Goal: Information Seeking & Learning: Learn about a topic

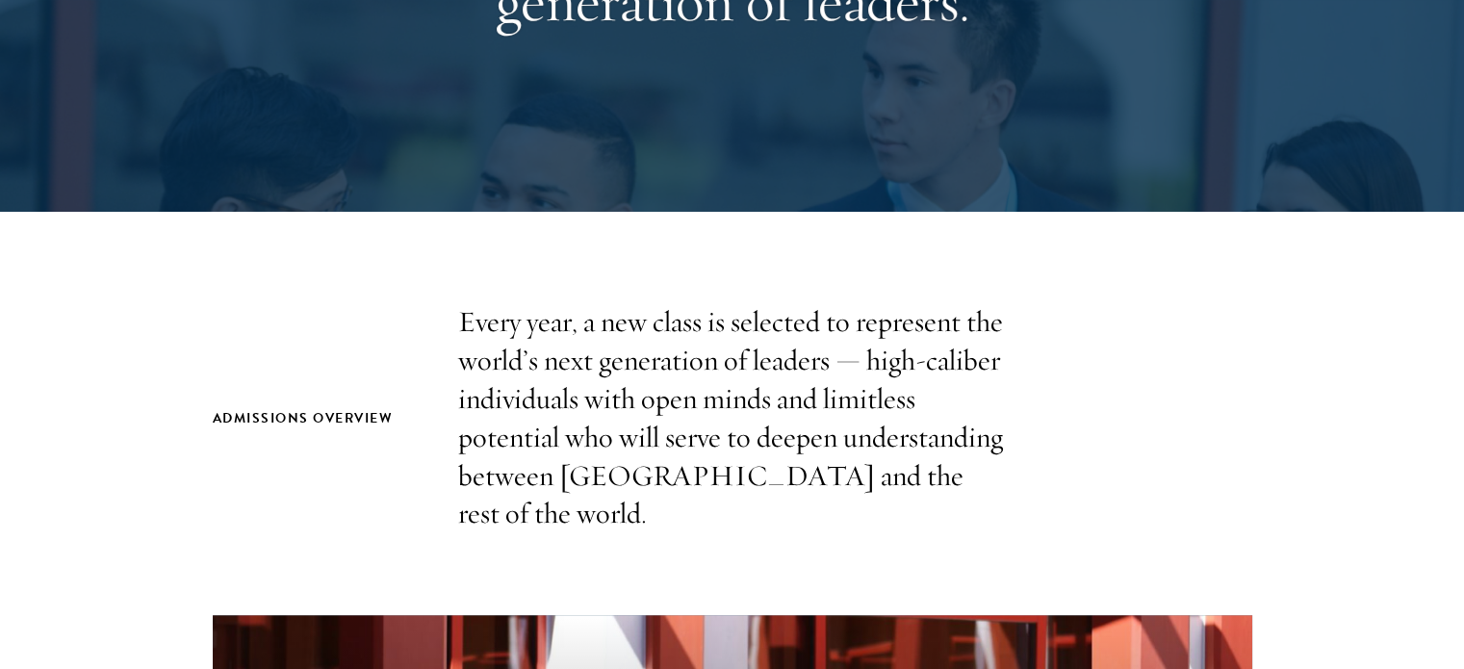
click at [624, 350] on p "Every year, a new class is selected to represent the world’s next generation of…" at bounding box center [732, 418] width 549 height 230
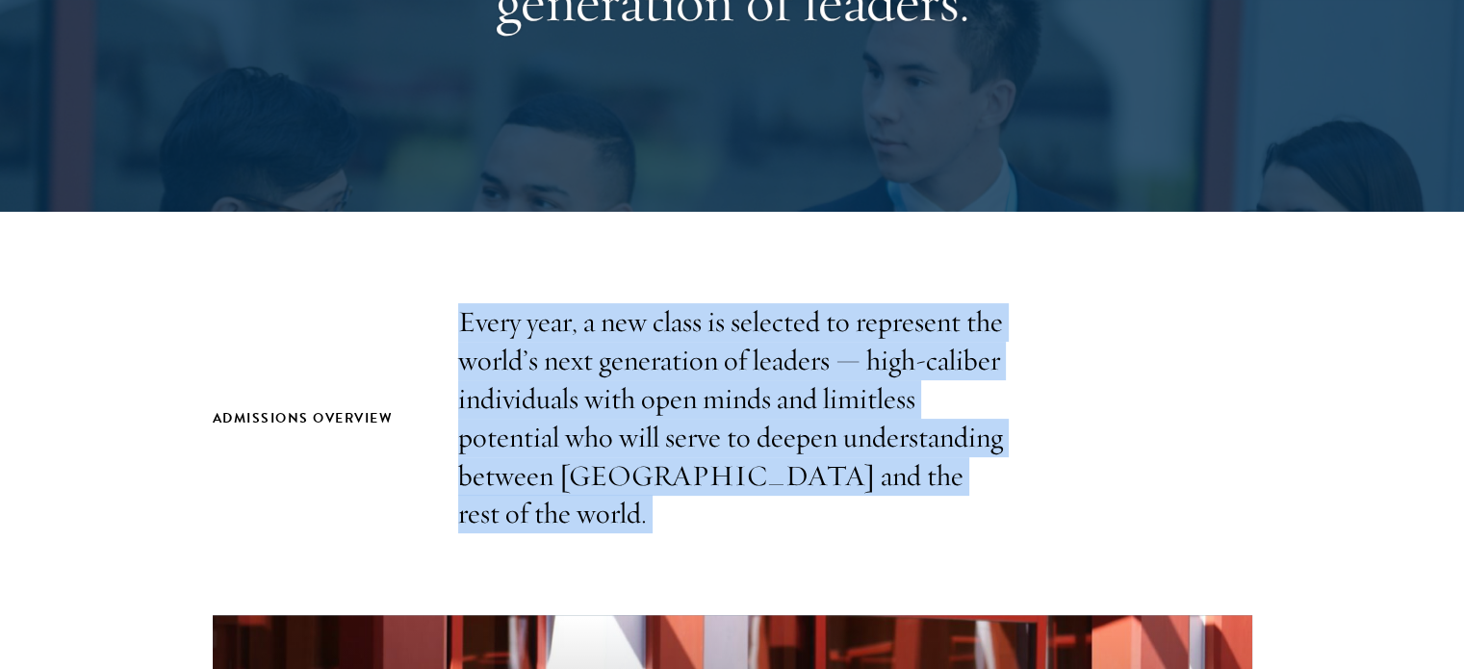
click at [624, 350] on p "Every year, a new class is selected to represent the world’s next generation of…" at bounding box center [732, 418] width 549 height 230
click at [729, 373] on p "Every year, a new class is selected to represent the world’s next generation of…" at bounding box center [732, 418] width 549 height 230
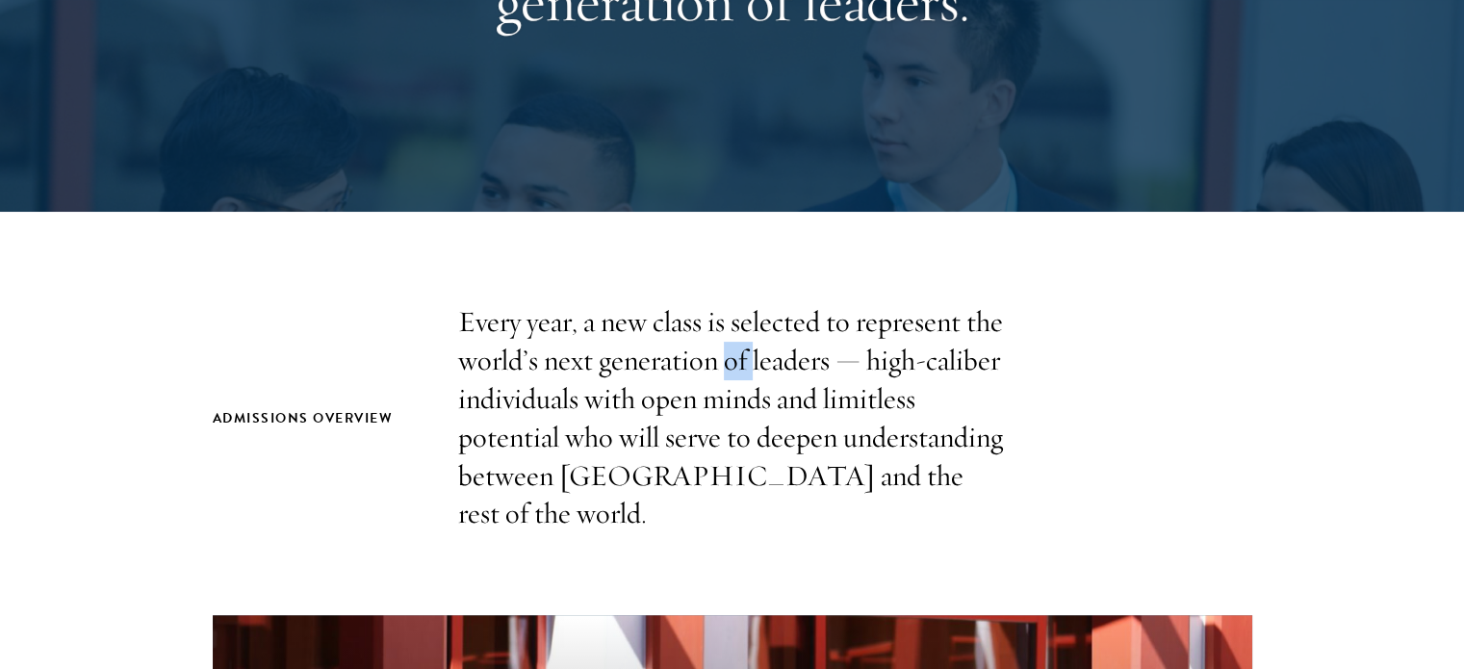
click at [729, 373] on p "Every year, a new class is selected to represent the world’s next generation of…" at bounding box center [732, 418] width 549 height 230
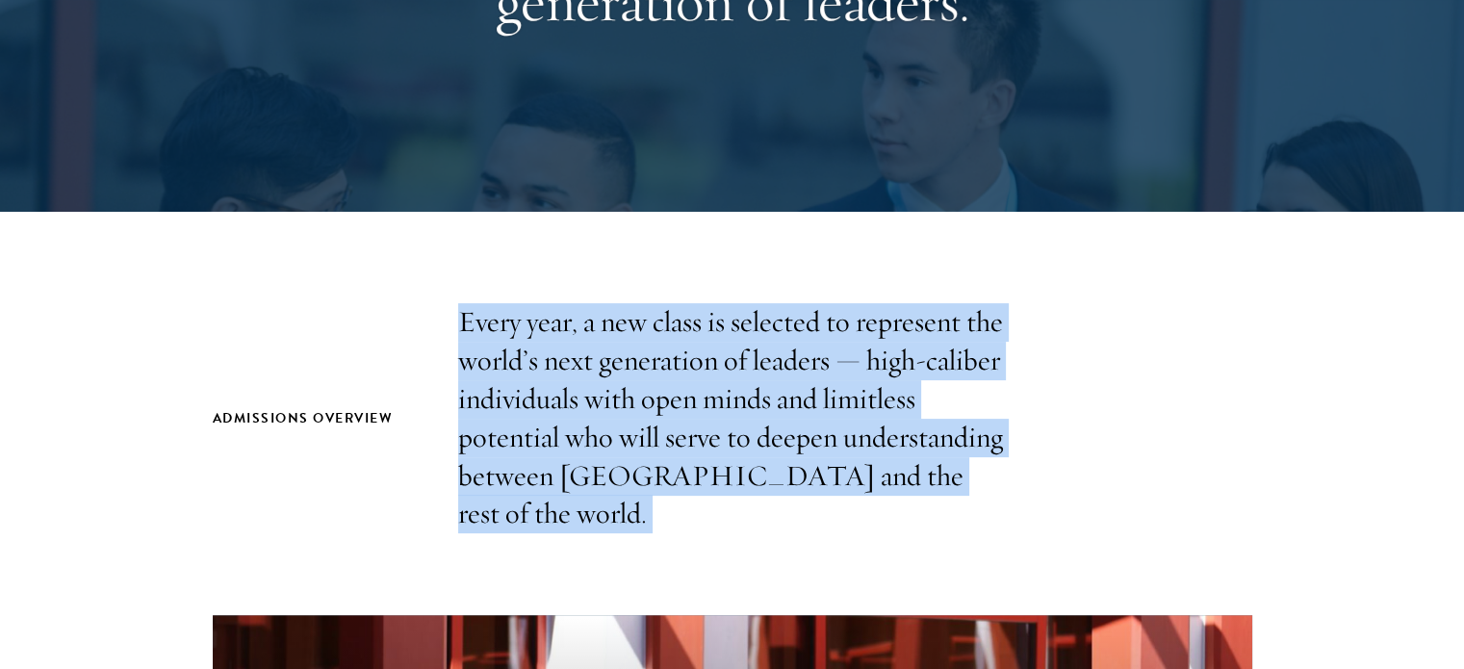
click at [729, 374] on p "Every year, a new class is selected to represent the world’s next generation of…" at bounding box center [732, 418] width 549 height 230
click at [631, 369] on p "Every year, a new class is selected to represent the world’s next generation of…" at bounding box center [732, 418] width 549 height 230
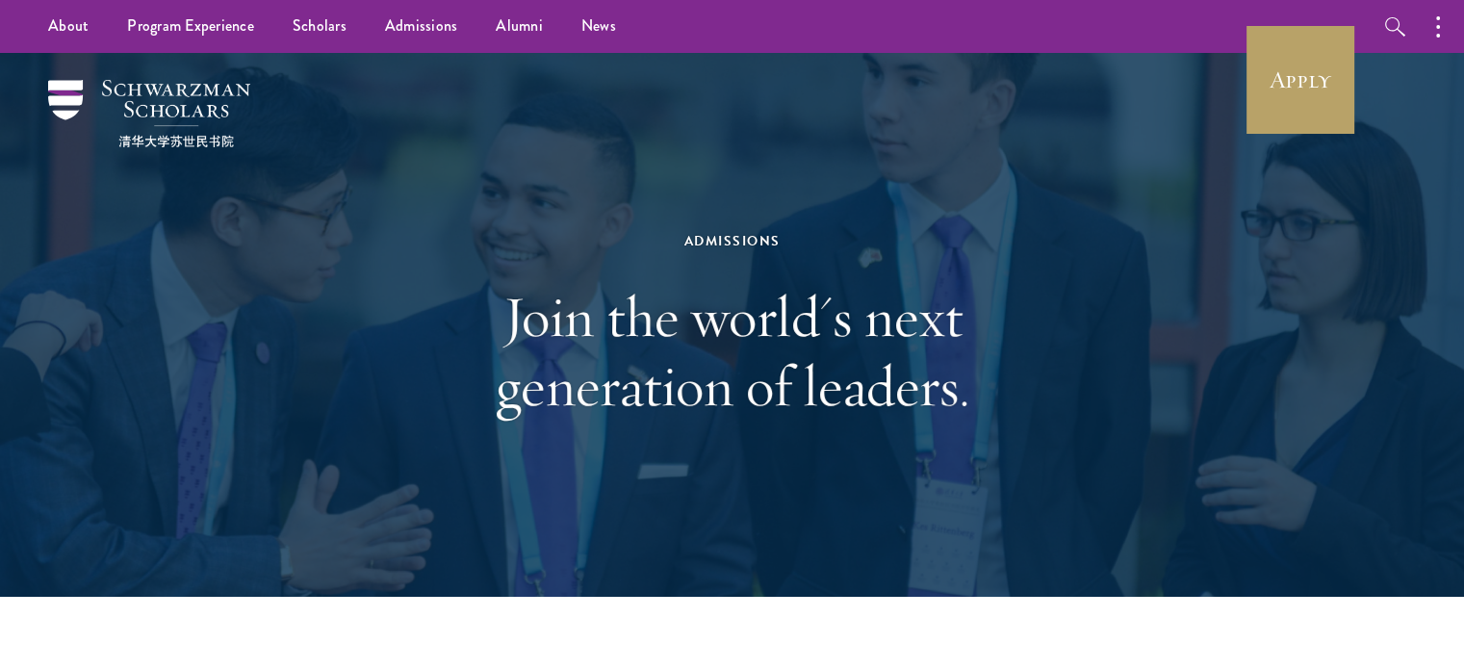
click at [641, 330] on h1 "Join the world's next generation of leaders." at bounding box center [732, 351] width 664 height 139
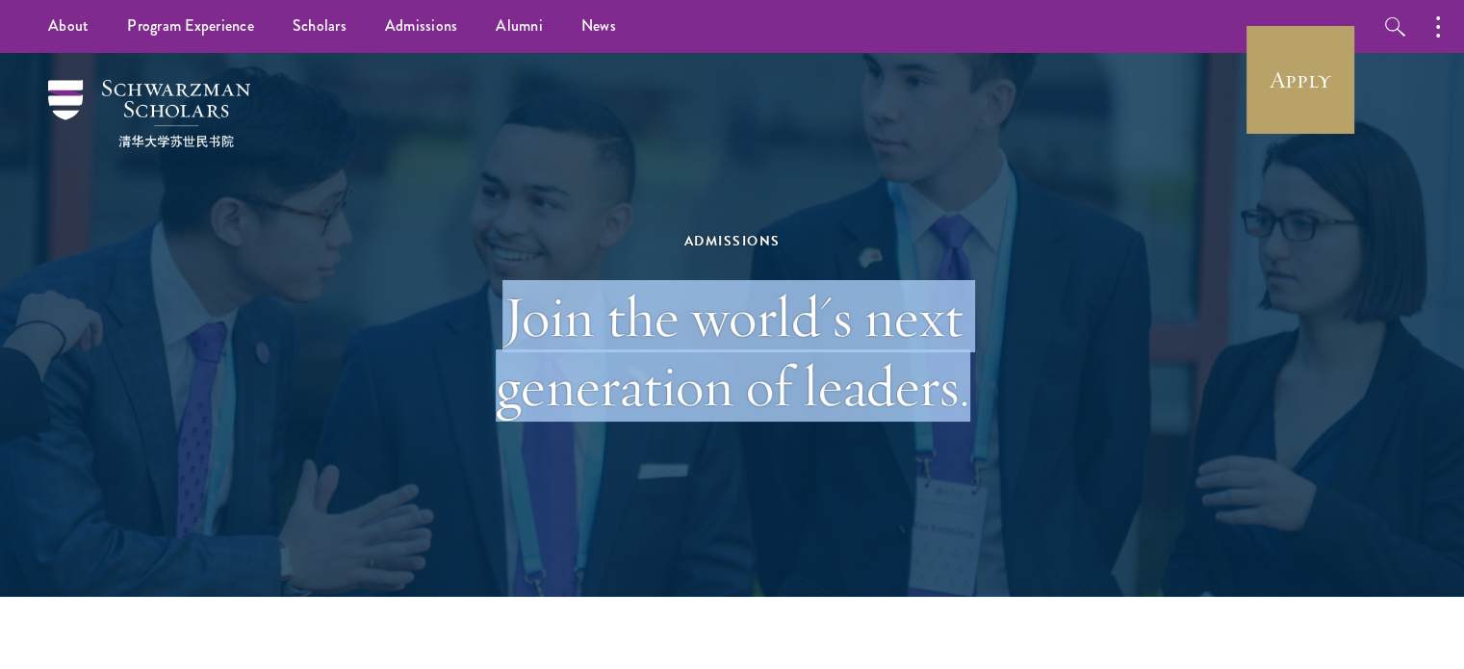
click at [641, 330] on h1 "Join the world's next generation of leaders." at bounding box center [732, 351] width 664 height 139
click at [772, 328] on h1 "Join the world's next generation of leaders." at bounding box center [732, 351] width 664 height 139
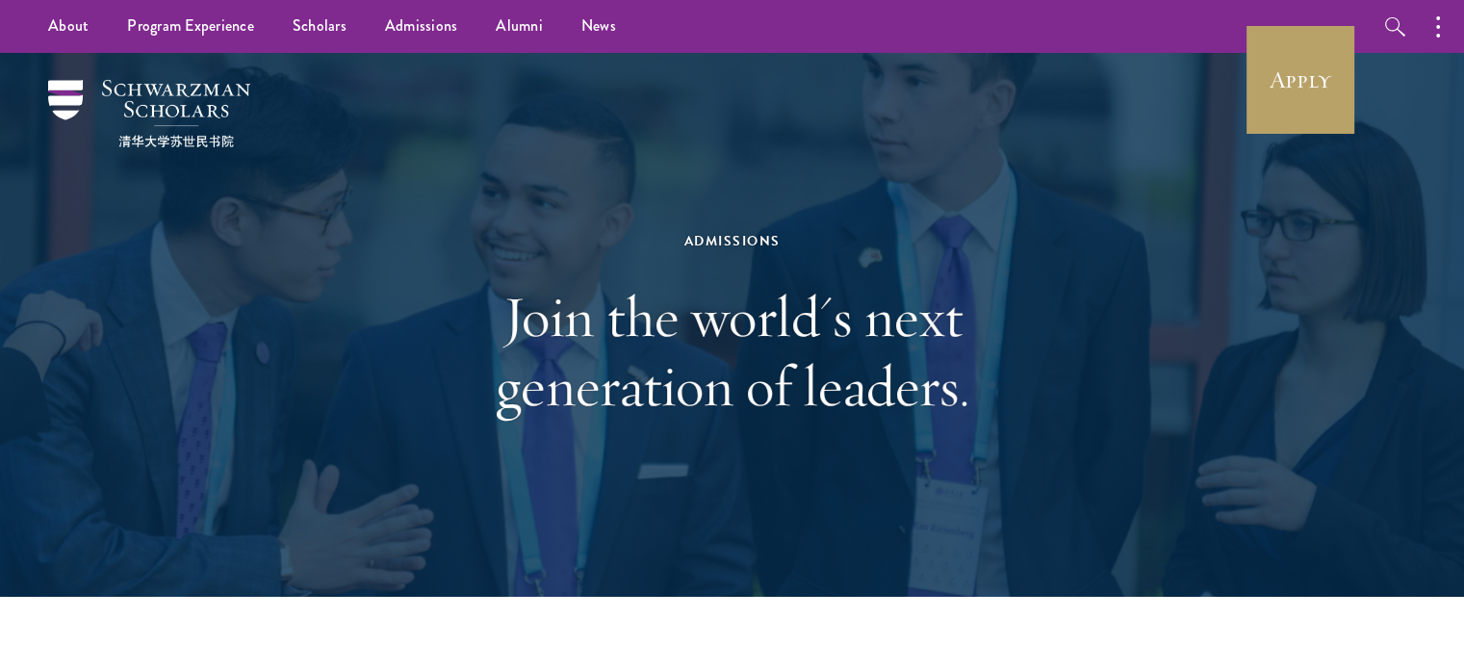
click at [732, 247] on div "Admissions" at bounding box center [732, 241] width 664 height 24
click at [541, 372] on h1 "Join the world's next generation of leaders." at bounding box center [732, 351] width 664 height 139
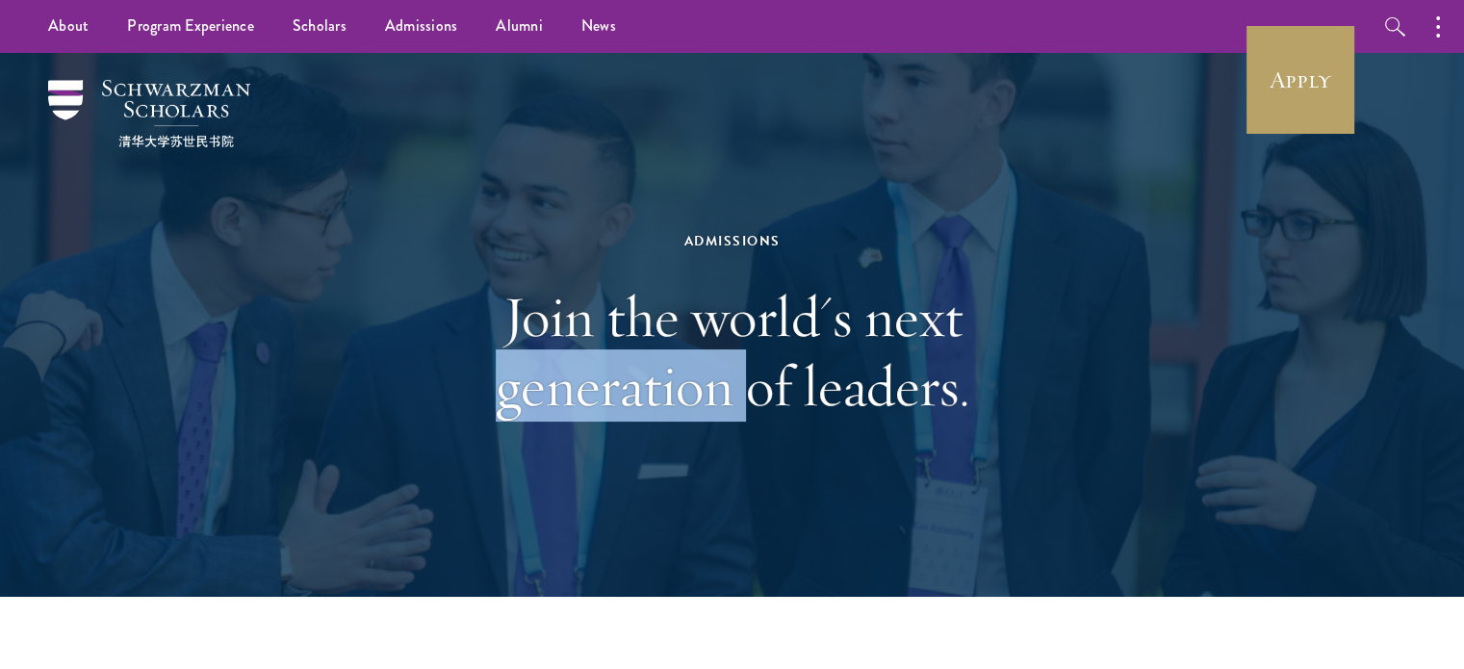
click at [541, 372] on h1 "Join the world's next generation of leaders." at bounding box center [732, 351] width 664 height 139
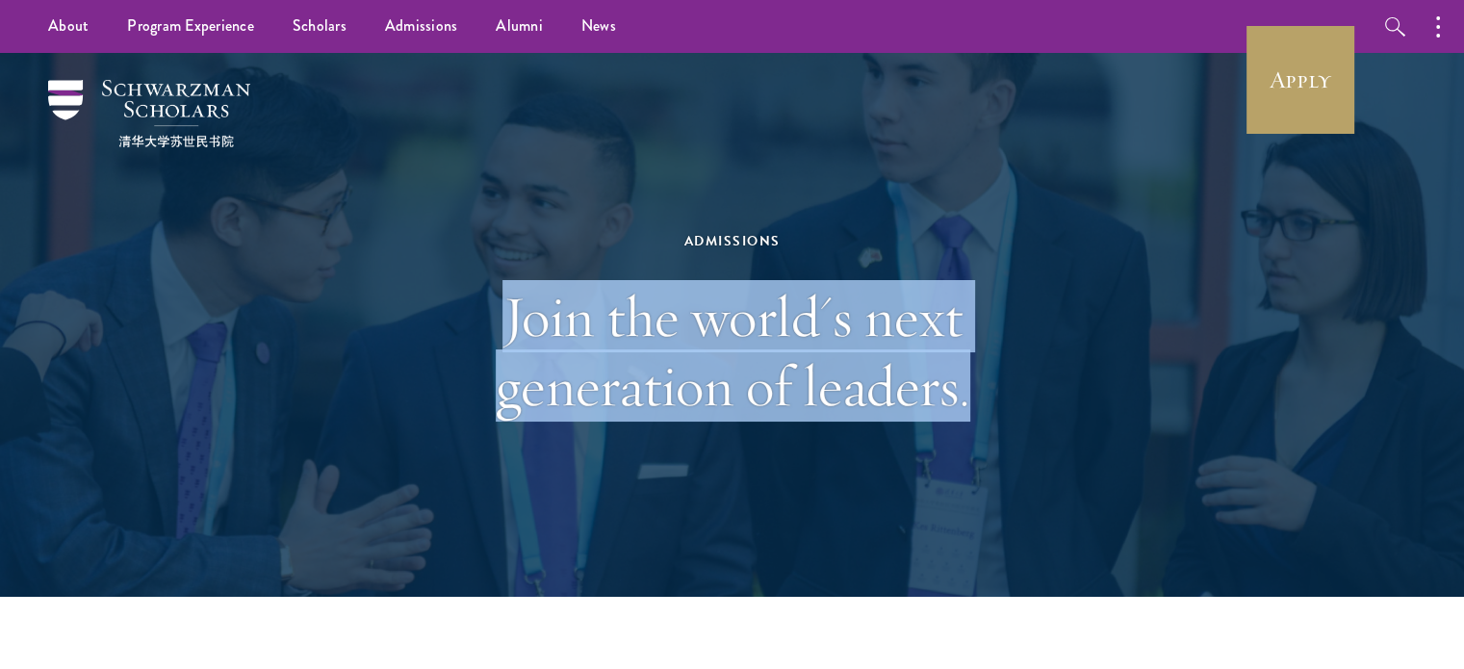
click at [541, 372] on h1 "Join the world's next generation of leaders." at bounding box center [732, 351] width 664 height 139
click at [925, 458] on div "Admissions Join the world's next generation of leaders." at bounding box center [732, 325] width 664 height 384
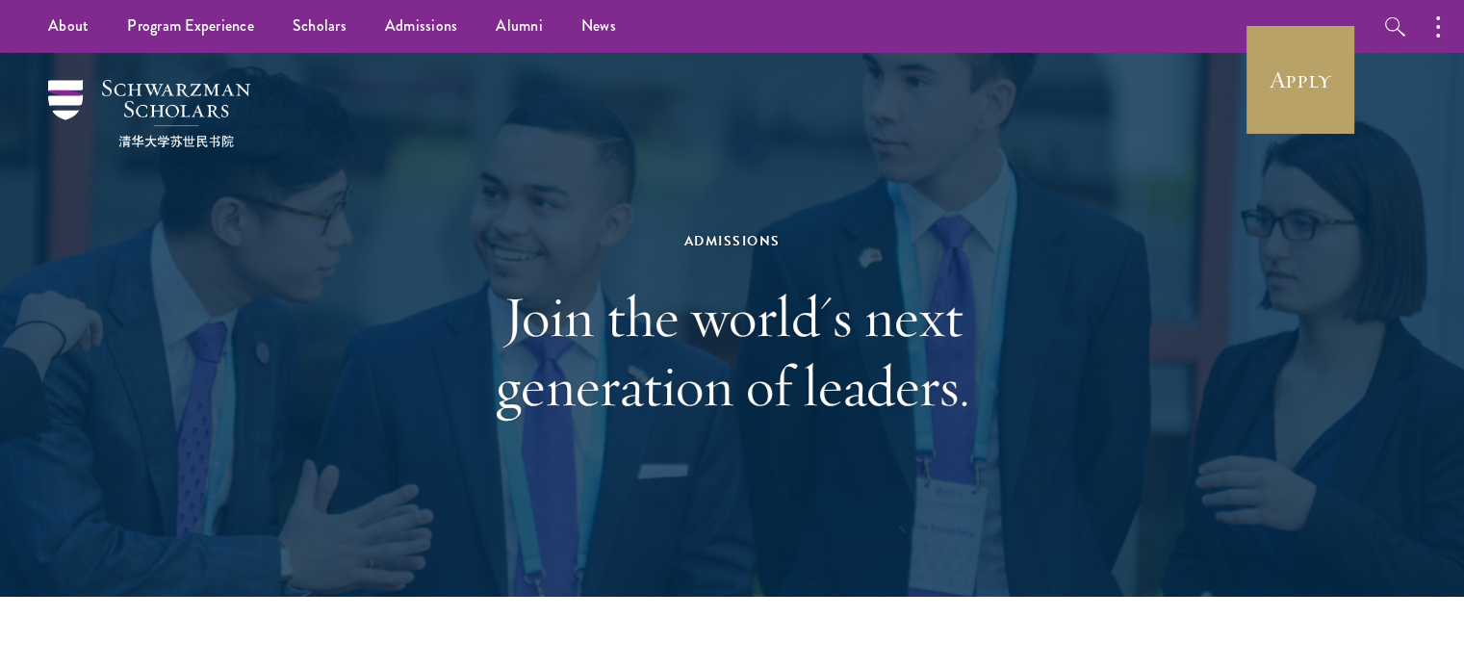
click at [678, 377] on h1 "Join the world's next generation of leaders." at bounding box center [732, 351] width 664 height 139
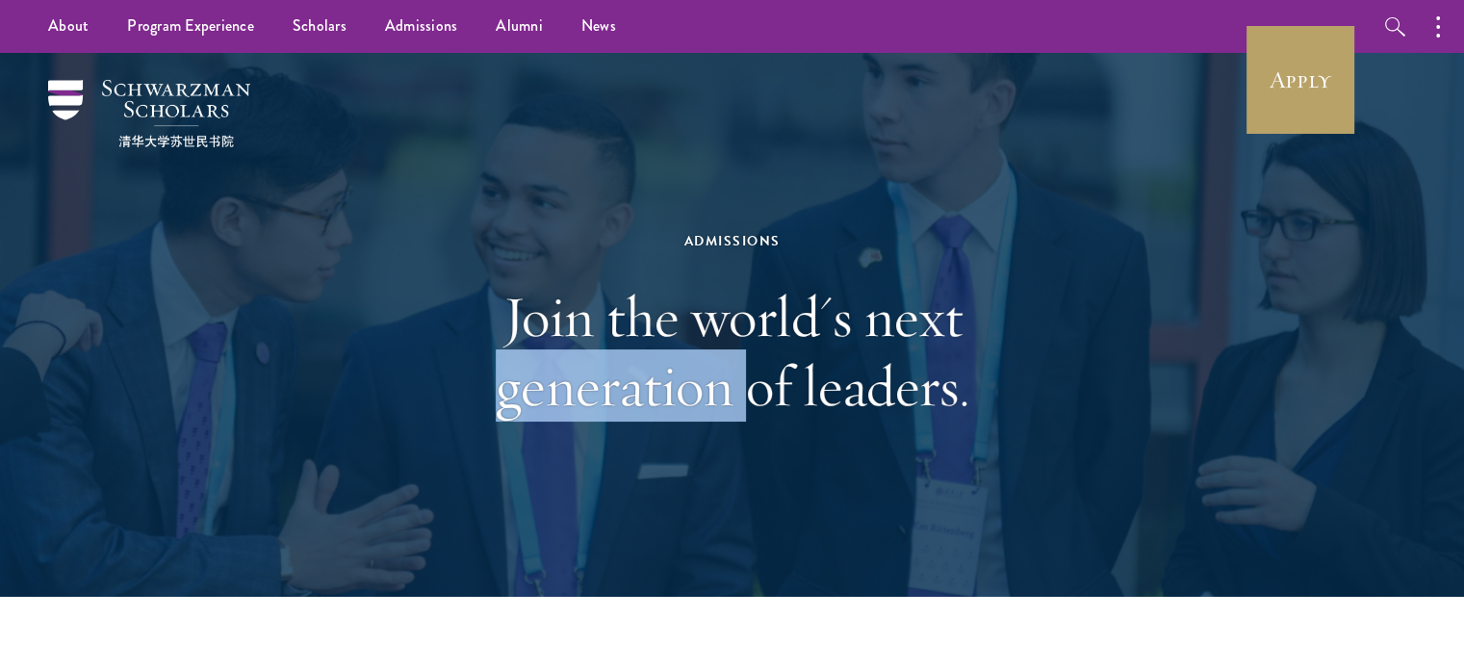
click at [678, 377] on h1 "Join the world's next generation of leaders." at bounding box center [732, 351] width 664 height 139
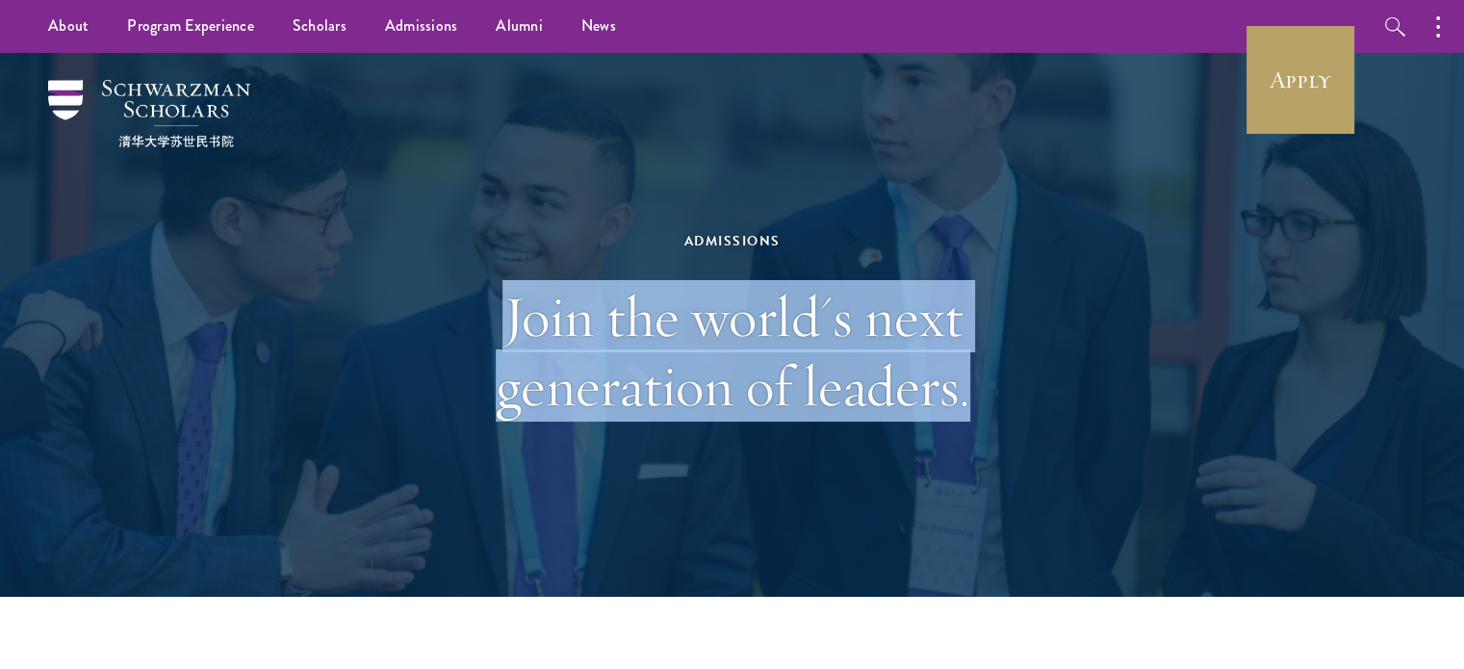
click at [678, 377] on h1 "Join the world's next generation of leaders." at bounding box center [732, 351] width 664 height 139
click at [808, 388] on h1 "Join the world's next generation of leaders." at bounding box center [732, 351] width 664 height 139
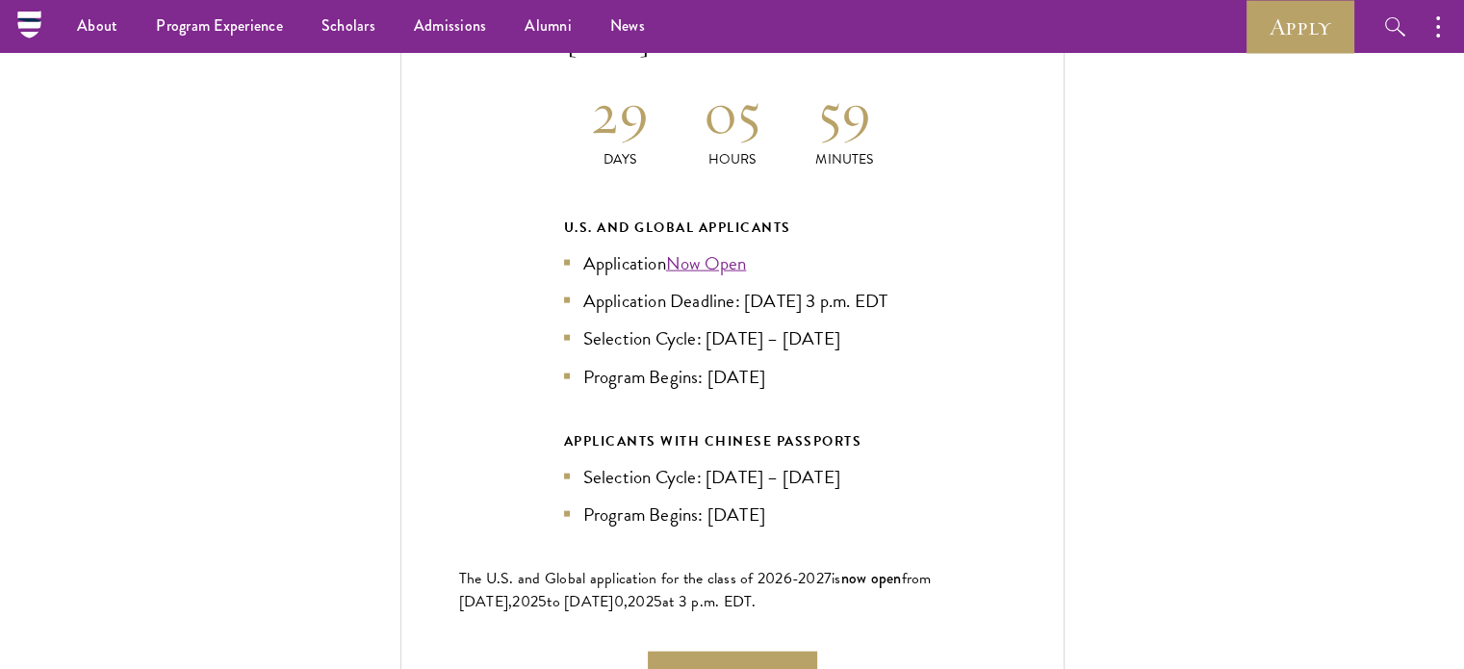
scroll to position [4234, 0]
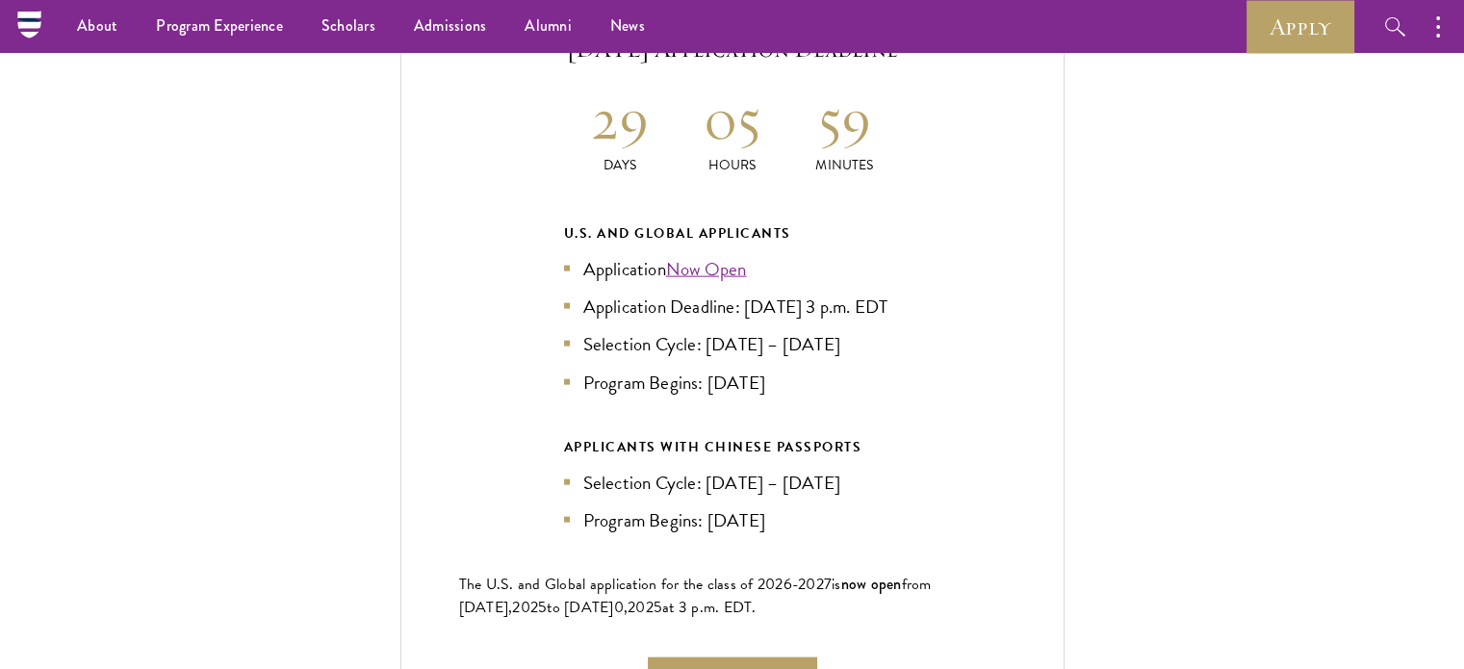
click at [644, 221] on div "U.S. and Global Applicants" at bounding box center [732, 233] width 337 height 24
click at [564, 303] on li "Application Deadline: [DATE] 3 p.m. EDT" at bounding box center [732, 307] width 337 height 28
click at [616, 293] on li "Application Deadline: [DATE] 3 p.m. EDT" at bounding box center [732, 307] width 337 height 28
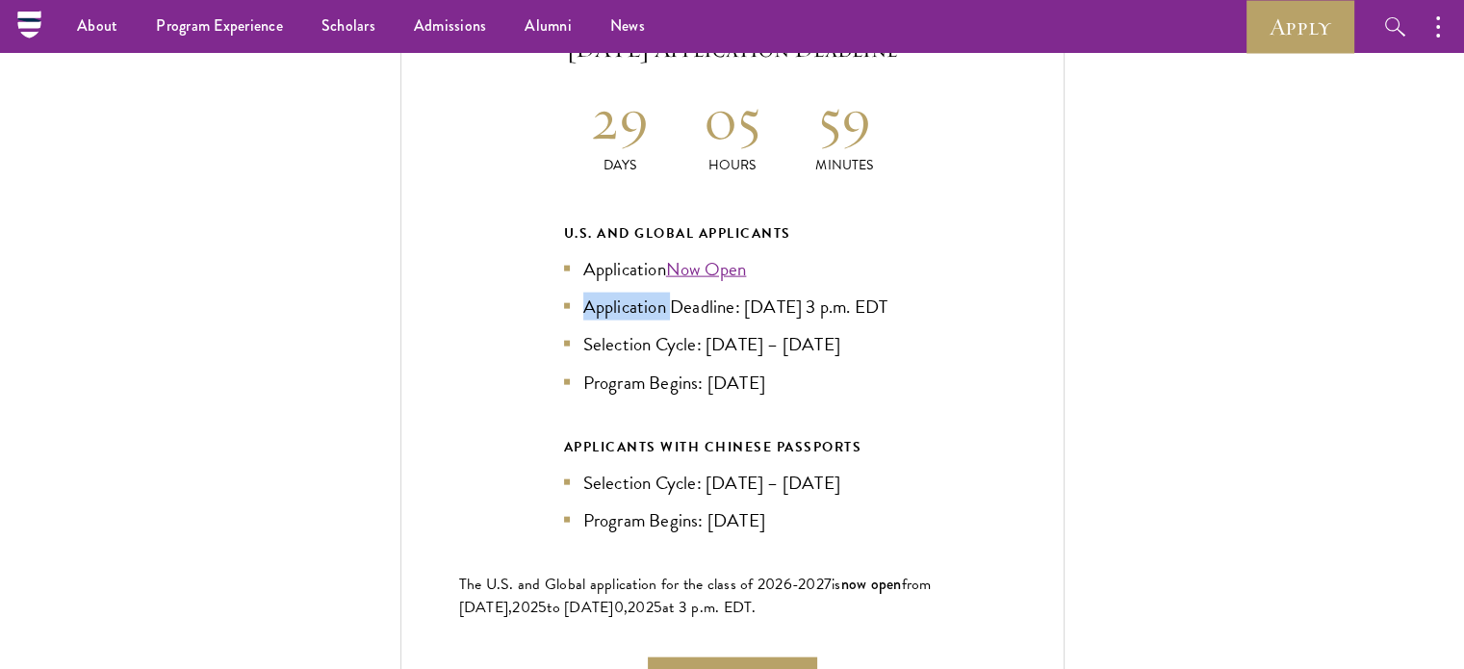
click at [616, 293] on li "Application Deadline: [DATE] 3 p.m. EDT" at bounding box center [732, 307] width 337 height 28
click at [686, 374] on li "Program Begins: [DATE]" at bounding box center [732, 383] width 337 height 28
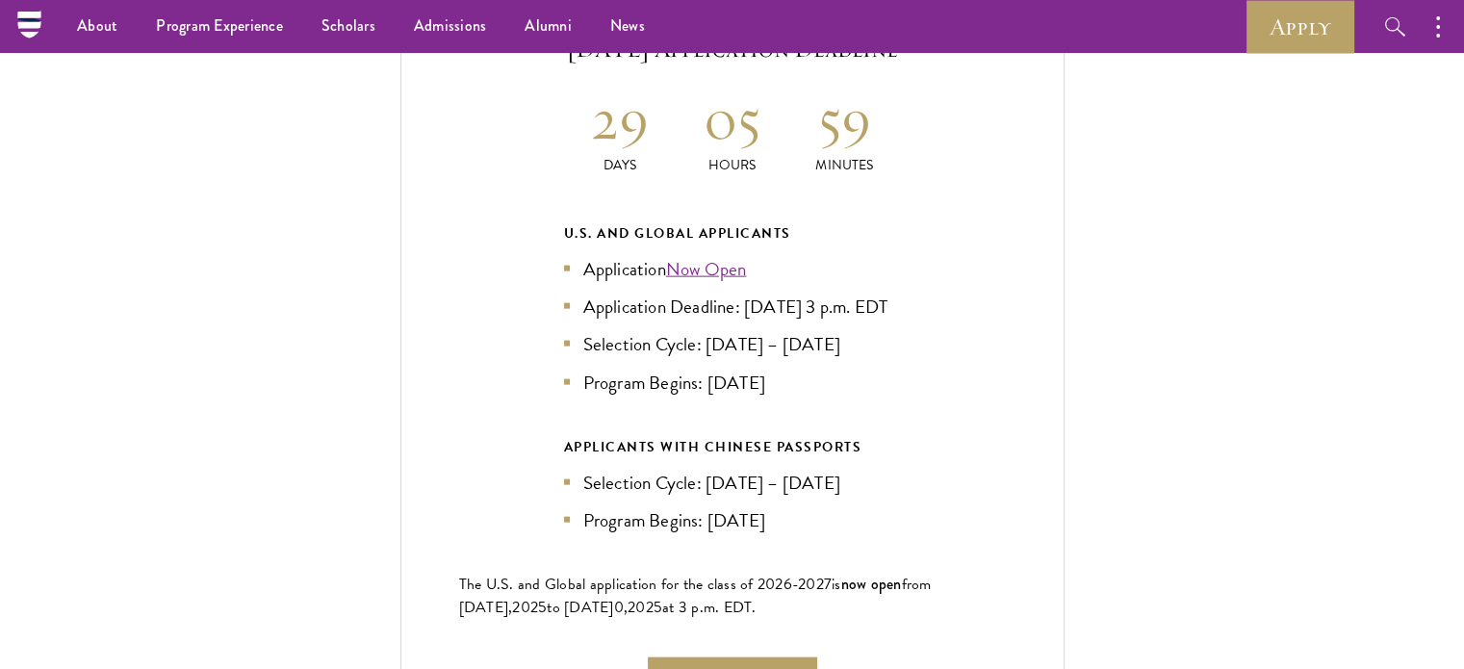
click at [738, 335] on li "Selection Cycle: [DATE] – [DATE]" at bounding box center [732, 344] width 337 height 28
click at [638, 378] on li "Program Begins: [DATE]" at bounding box center [732, 383] width 337 height 28
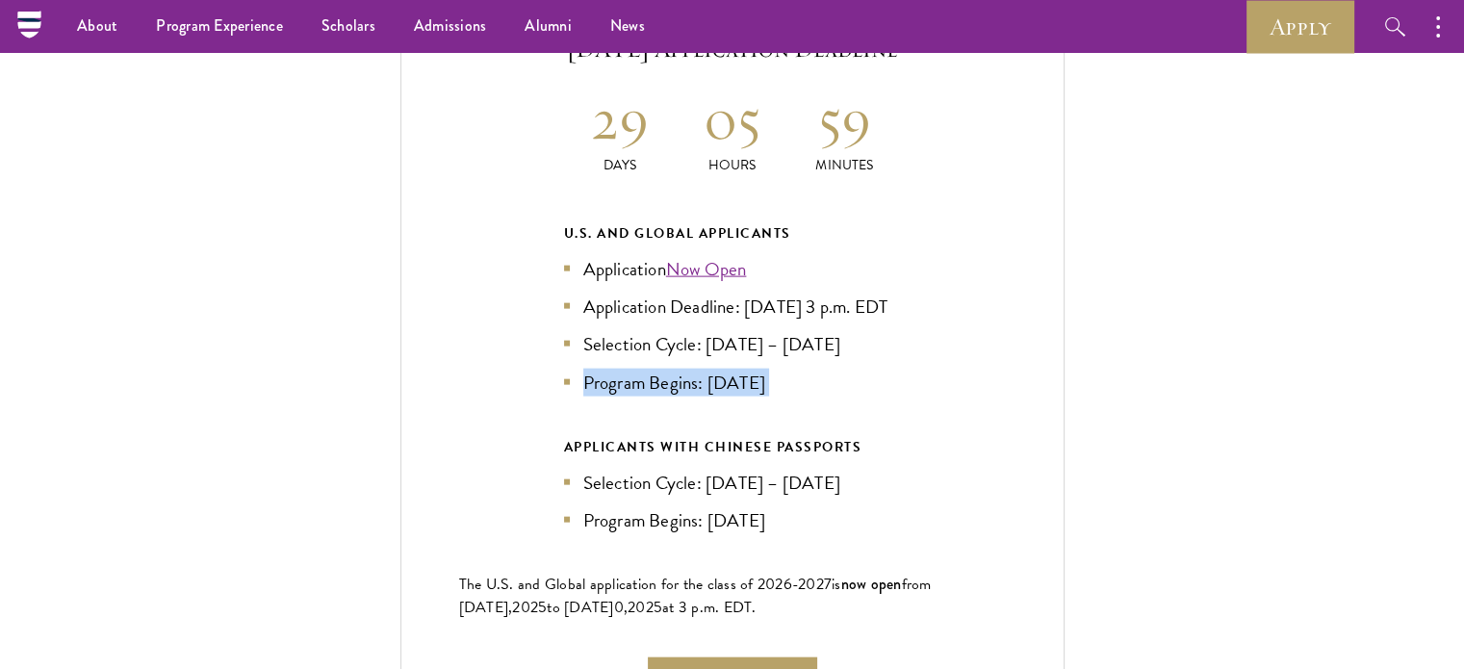
click at [636, 382] on li "Program Begins: [DATE]" at bounding box center [732, 383] width 337 height 28
click at [728, 506] on li "Program Begins: [DATE]" at bounding box center [732, 520] width 337 height 28
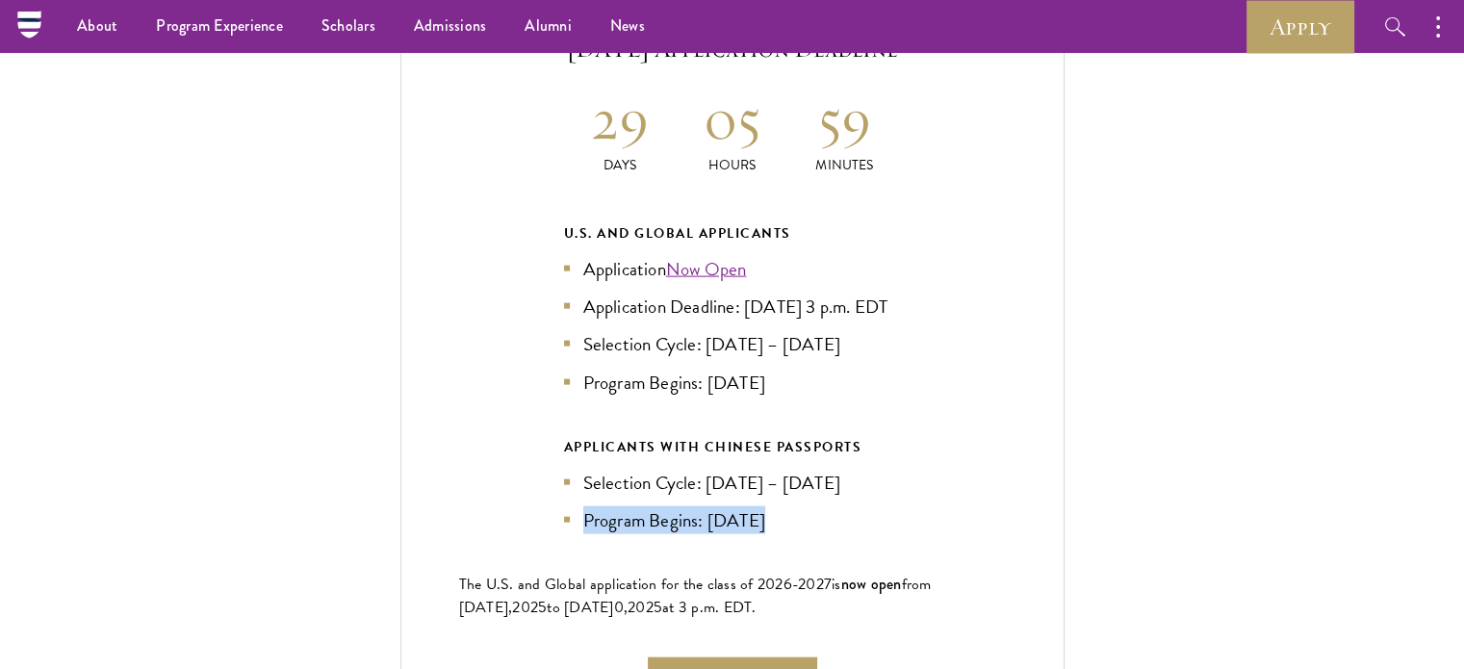
click at [728, 506] on li "Program Begins: [DATE]" at bounding box center [732, 520] width 337 height 28
click at [570, 506] on li "Program Begins: [DATE]" at bounding box center [732, 520] width 337 height 28
click at [627, 480] on li "Selection Cycle: [DATE] – [DATE]" at bounding box center [732, 483] width 337 height 28
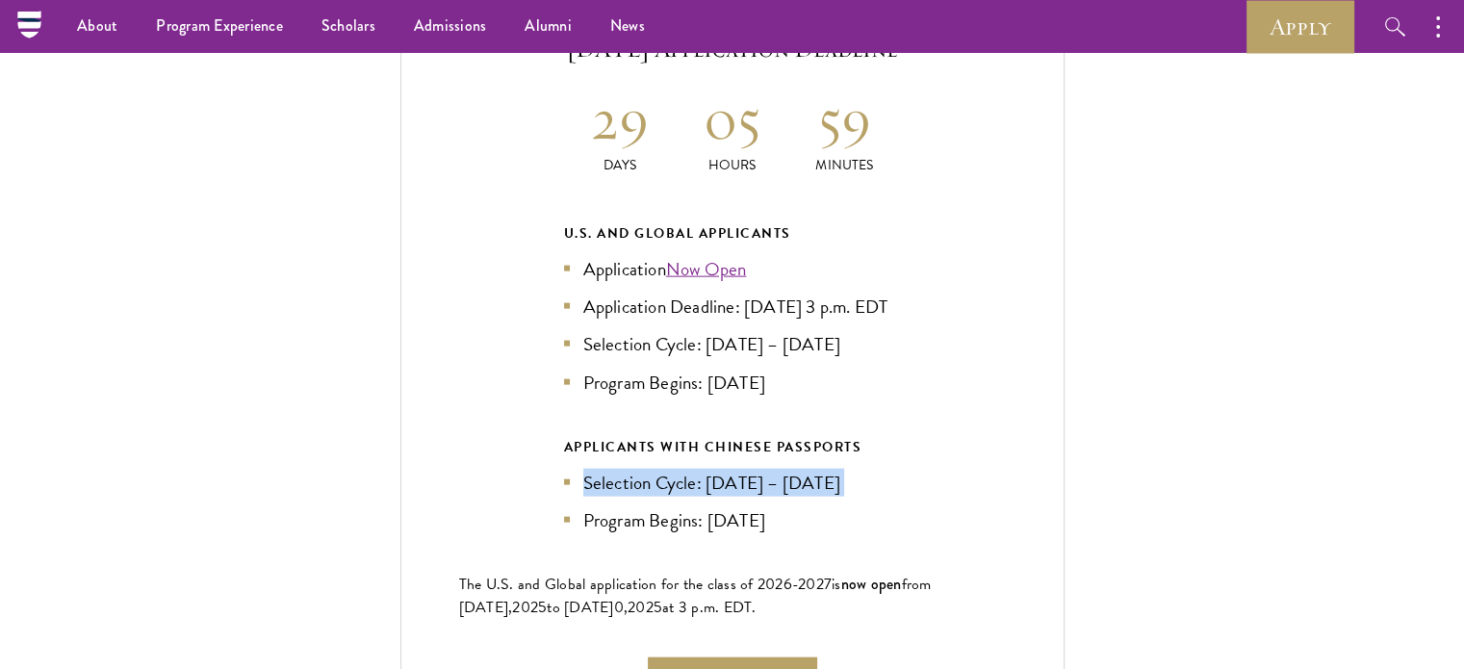
click at [627, 480] on li "Selection Cycle: [DATE] – [DATE]" at bounding box center [732, 483] width 337 height 28
click at [743, 506] on li "Program Begins: [DATE]" at bounding box center [732, 520] width 337 height 28
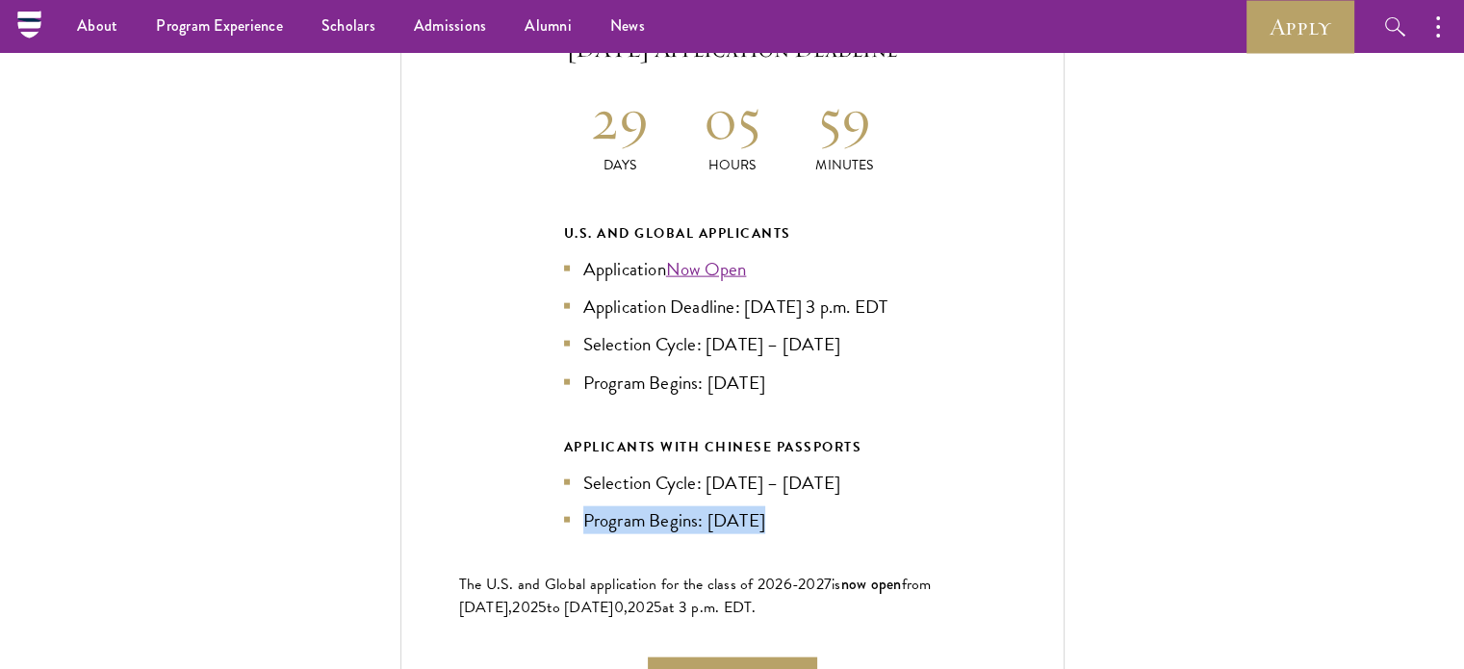
click at [743, 506] on li "Program Begins: [DATE]" at bounding box center [732, 520] width 337 height 28
click at [664, 508] on li "Program Begins: [DATE]" at bounding box center [732, 520] width 337 height 28
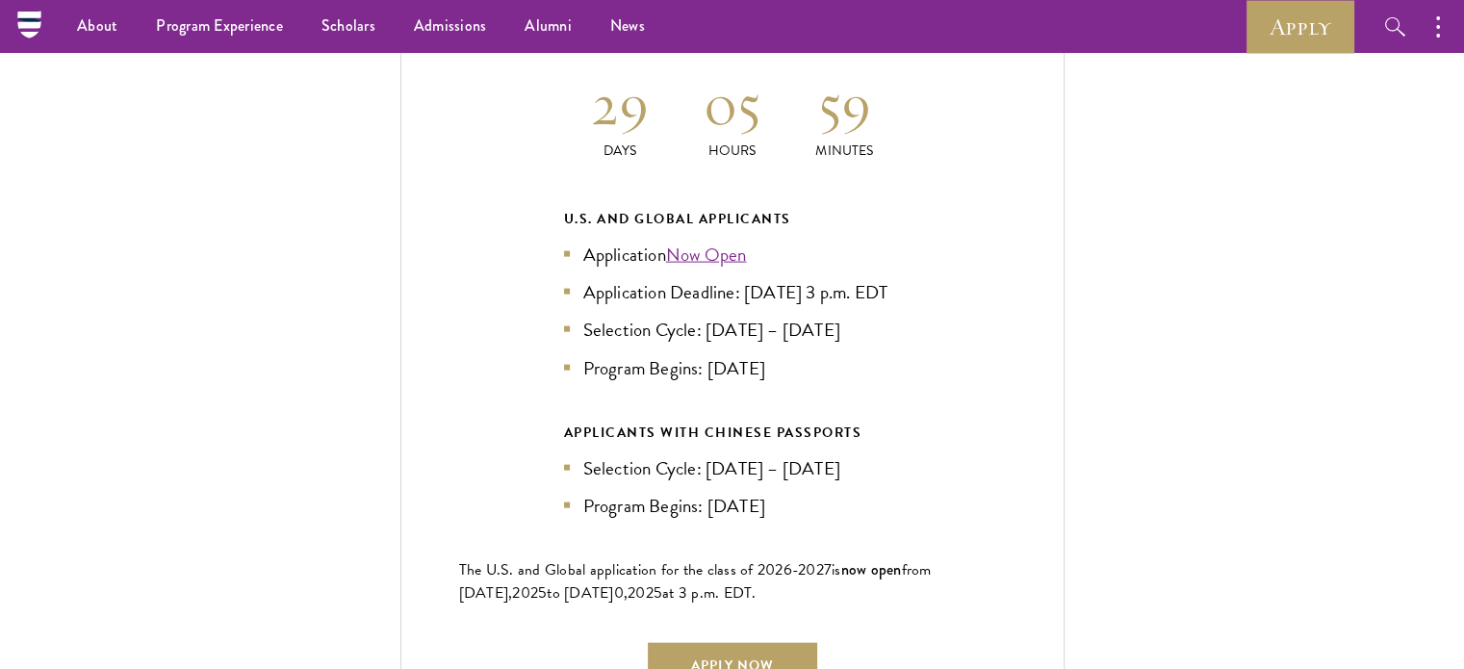
scroll to position [4619, 0]
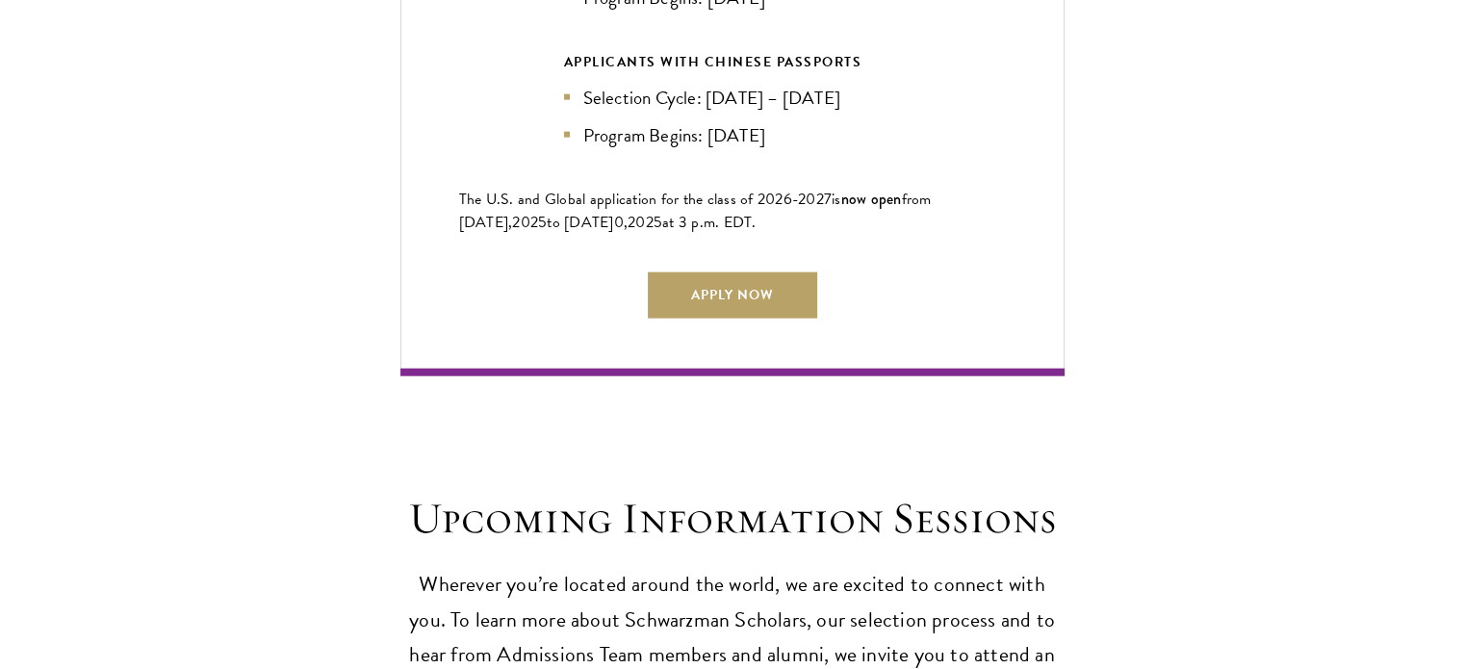
click at [566, 211] on span "to [DATE]" at bounding box center [580, 222] width 66 height 23
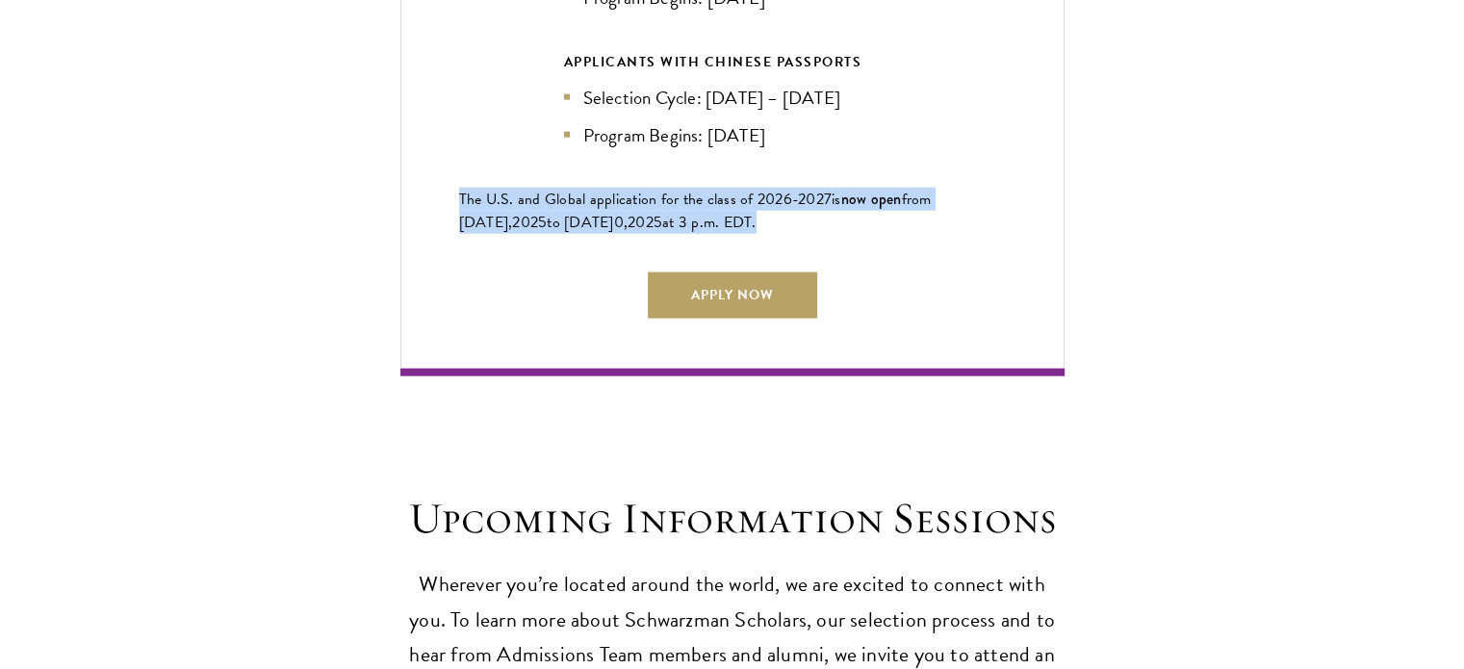
click at [566, 211] on span "to [DATE]" at bounding box center [580, 222] width 66 height 23
click at [568, 211] on span "to [DATE]" at bounding box center [580, 222] width 66 height 23
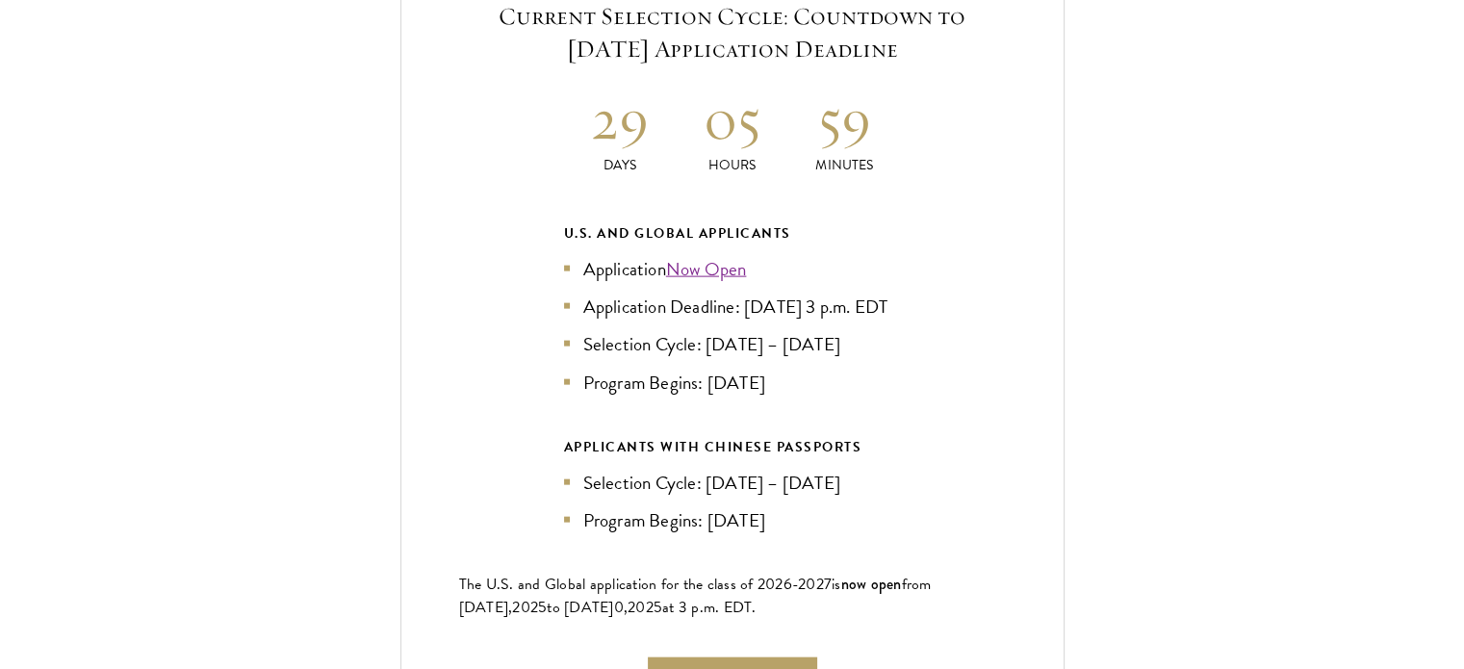
scroll to position [4523, 0]
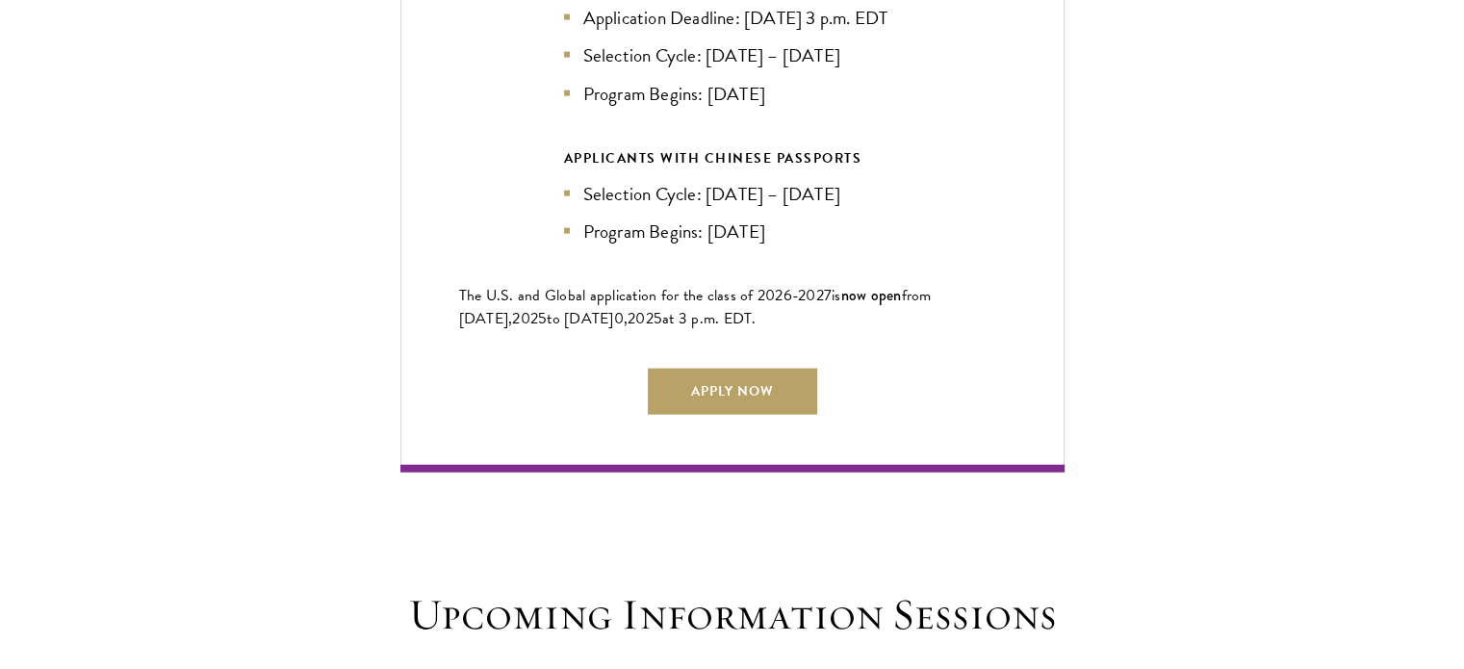
click at [674, 268] on div "Current Selection Cycle: Countdown to [DATE] Application Deadline 29 Days 05 Ho…" at bounding box center [732, 62] width 664 height 819
click at [665, 284] on span "The U.S. and Global application for the class of 202" at bounding box center [621, 295] width 324 height 23
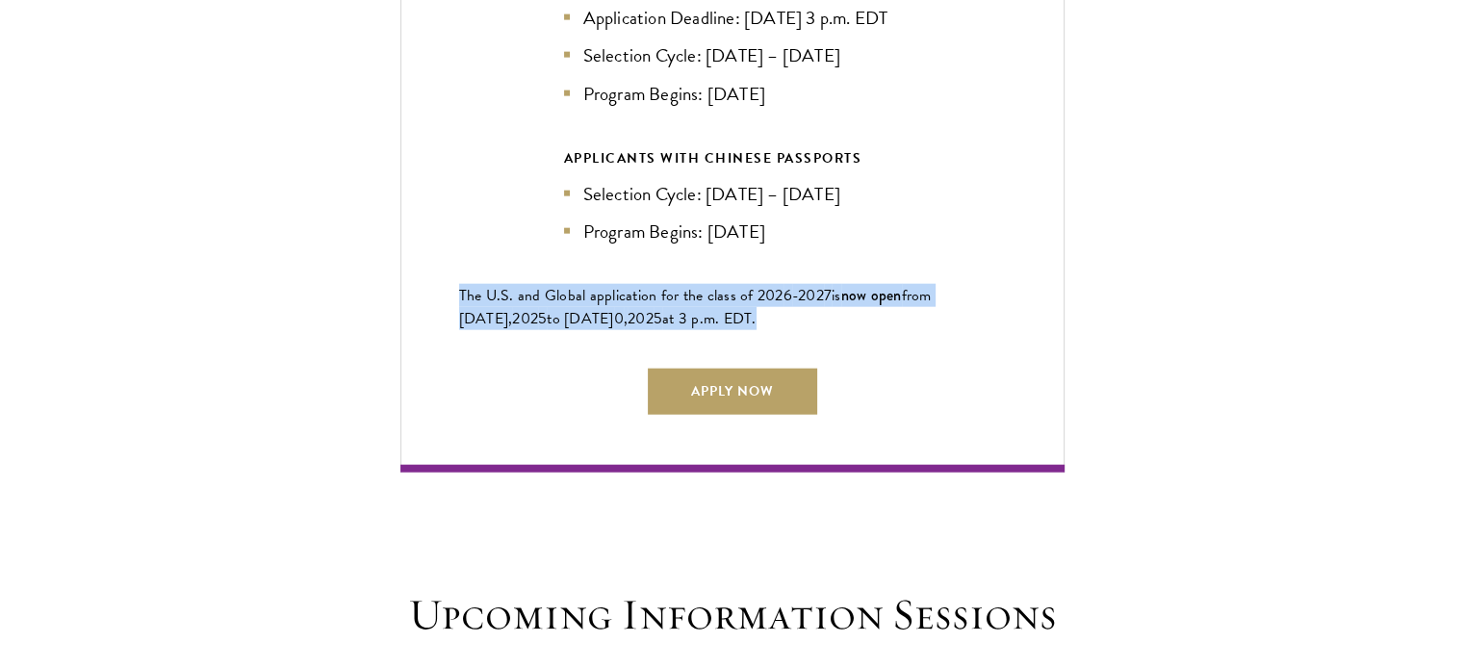
click at [665, 284] on span "The U.S. and Global application for the class of 202" at bounding box center [621, 295] width 324 height 23
click at [548, 307] on span "to [DATE]" at bounding box center [580, 318] width 66 height 23
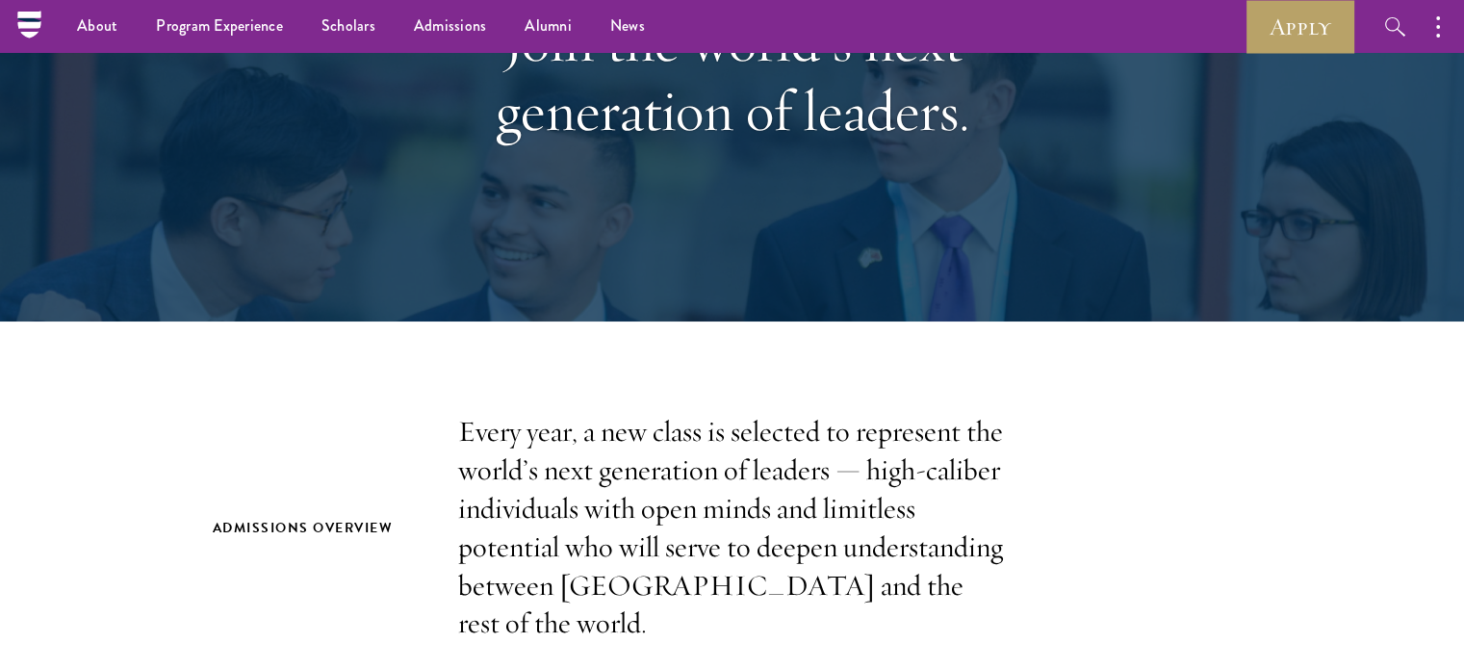
scroll to position [96, 0]
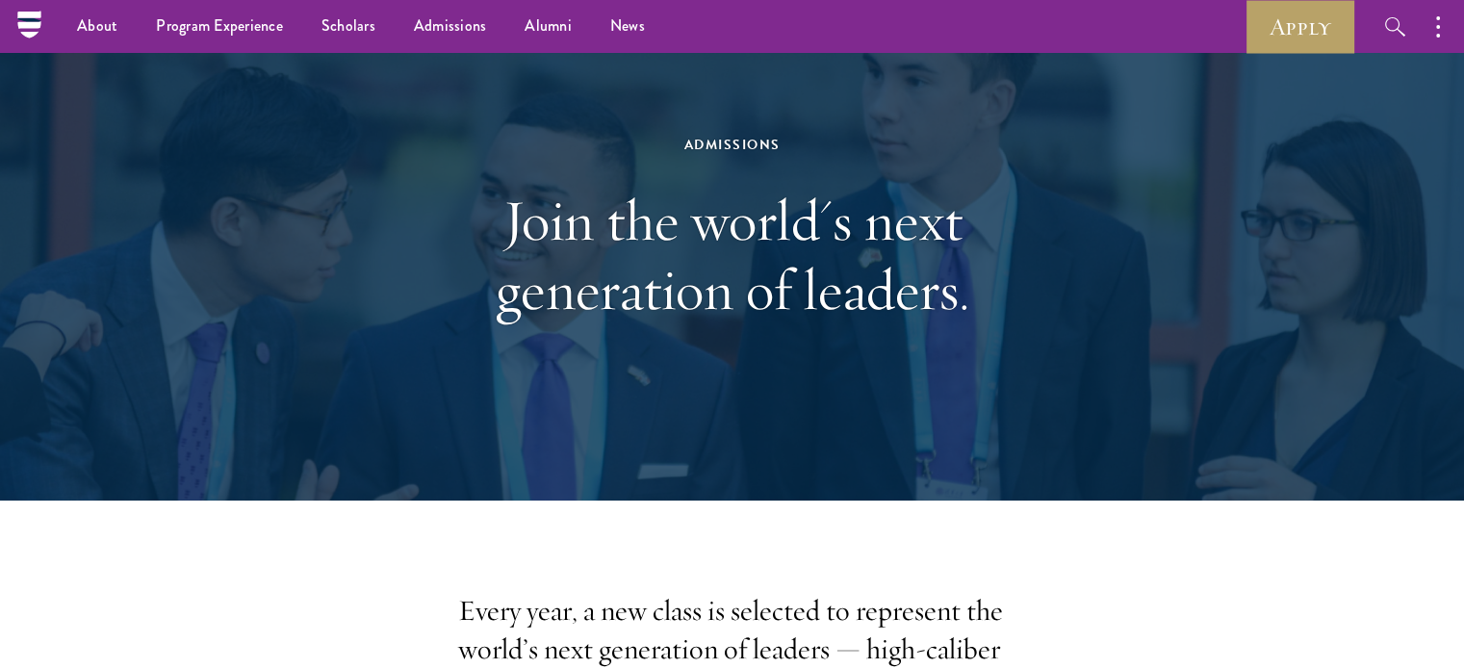
click at [792, 336] on div "Admissions Join the world's next generation of leaders." at bounding box center [732, 229] width 664 height 384
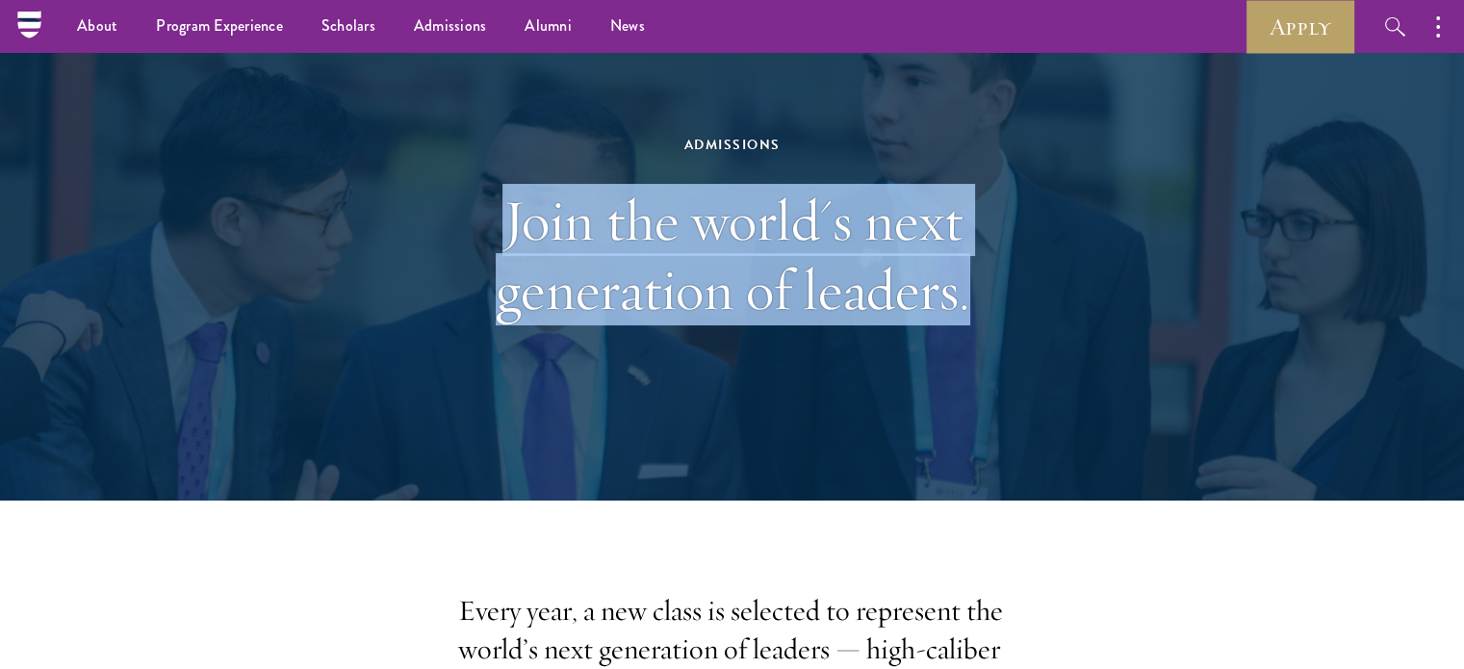
click at [792, 336] on div "Admissions Join the world's next generation of leaders." at bounding box center [732, 229] width 664 height 384
click at [576, 261] on h1 "Join the world's next generation of leaders." at bounding box center [732, 255] width 664 height 139
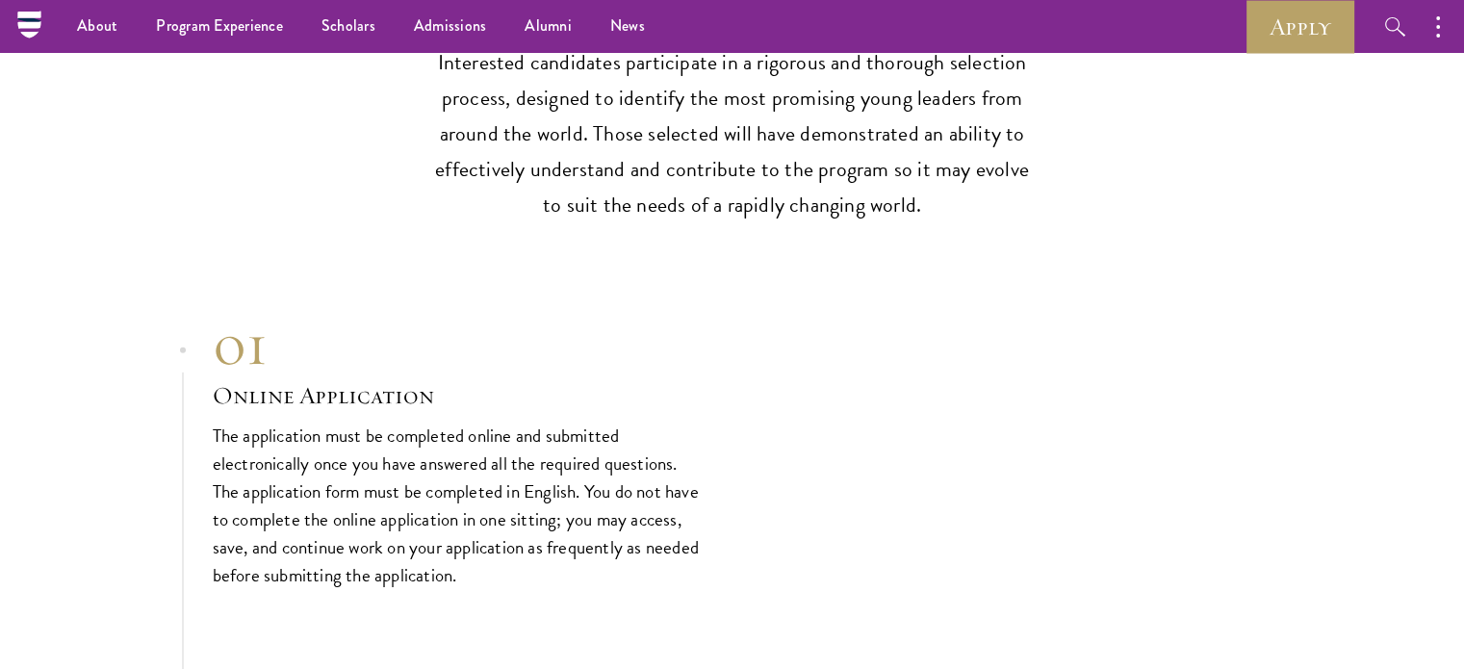
scroll to position [5774, 0]
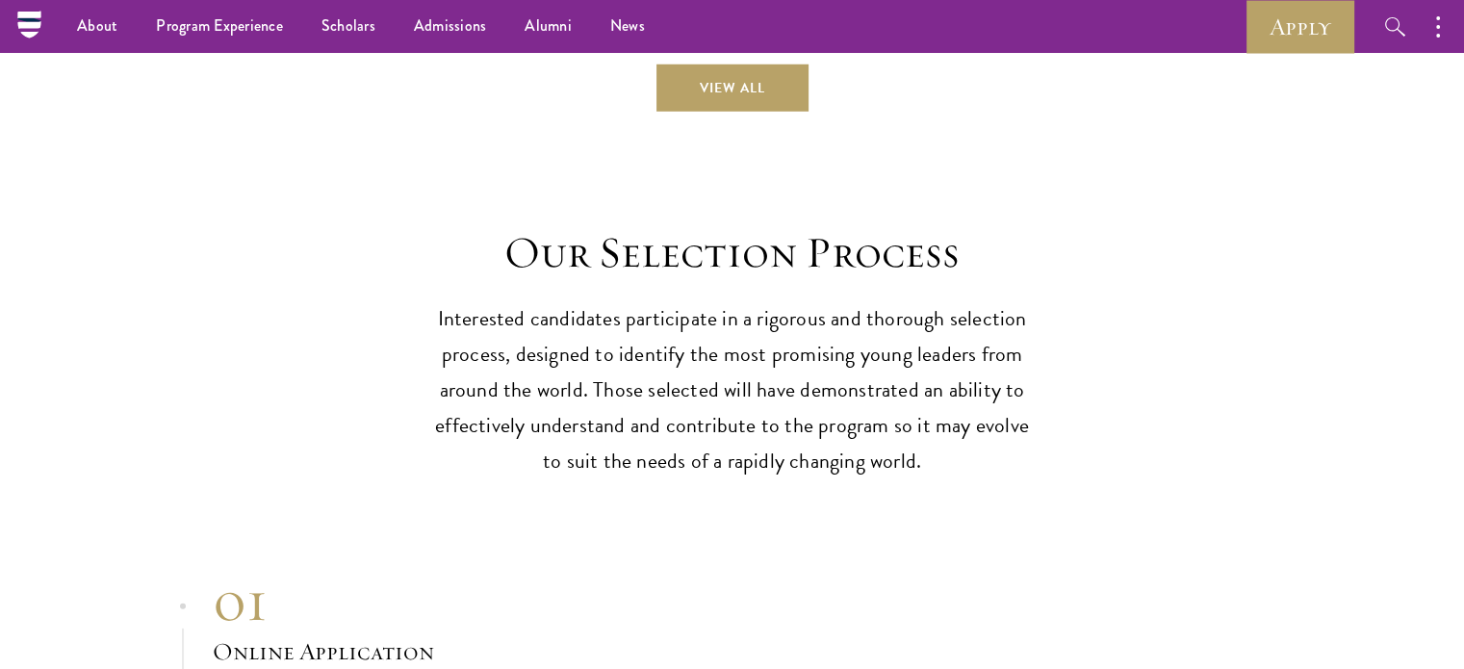
click at [670, 386] on p "Interested candidates participate in a rigorous and thorough selection process,…" at bounding box center [732, 390] width 597 height 178
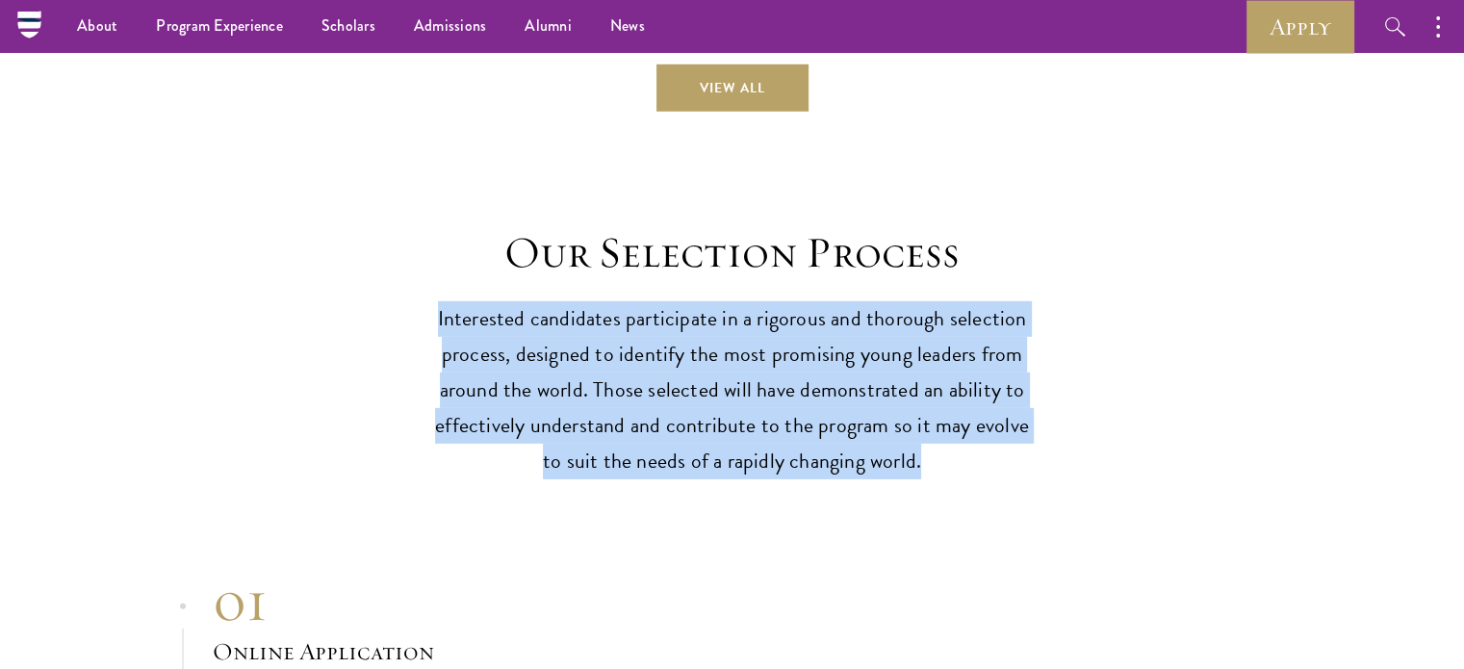
click at [670, 386] on p "Interested candidates participate in a rigorous and thorough selection process,…" at bounding box center [732, 390] width 597 height 178
click at [991, 358] on p "Interested candidates participate in a rigorous and thorough selection process,…" at bounding box center [732, 390] width 597 height 178
